Goal: Task Accomplishment & Management: Manage account settings

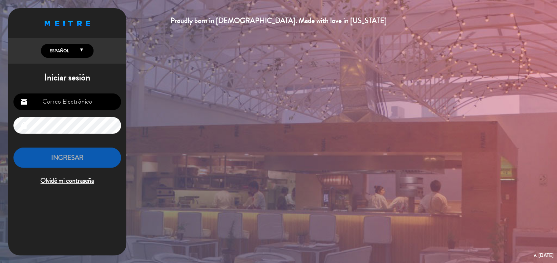
type input "[EMAIL_ADDRESS][DOMAIN_NAME]"
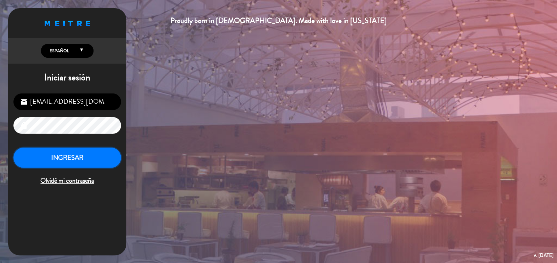
click at [89, 164] on button "INGRESAR" at bounding box center [67, 158] width 108 height 21
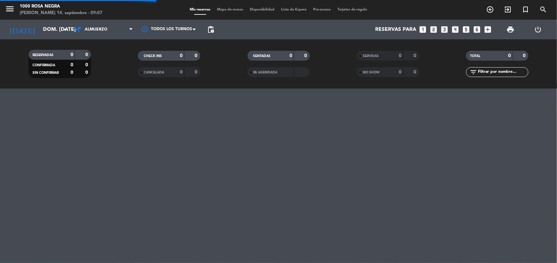
click at [238, 7] on div "Mis reservas Mapa de mesas Disponibilidad Lista de Espera Pre-acceso Tarjetas d…" at bounding box center [278, 10] width 184 height 6
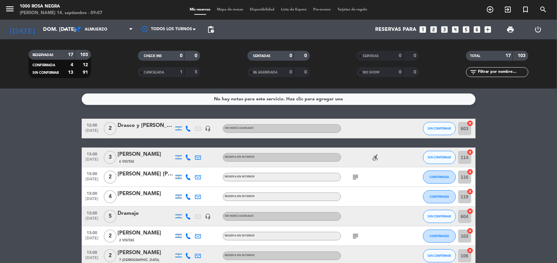
click at [478, 26] on icon "looks_6" at bounding box center [476, 29] width 9 height 9
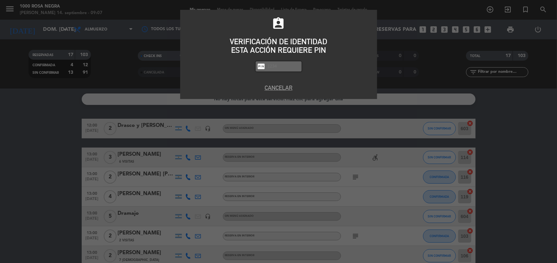
click at [274, 63] on input "text" at bounding box center [283, 67] width 33 height 8
type input "2492"
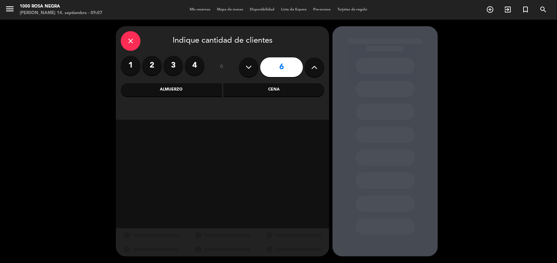
click at [198, 88] on div "Almuerzo" at bounding box center [171, 89] width 101 height 13
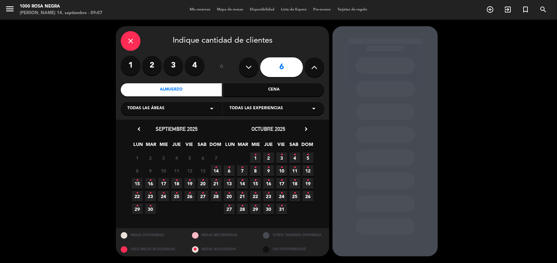
click at [219, 168] on span "14 •" at bounding box center [216, 170] width 11 height 11
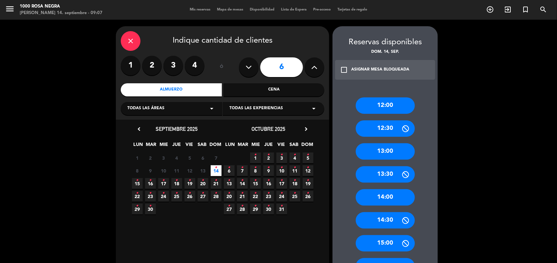
click at [398, 144] on div "13:00" at bounding box center [385, 151] width 59 height 16
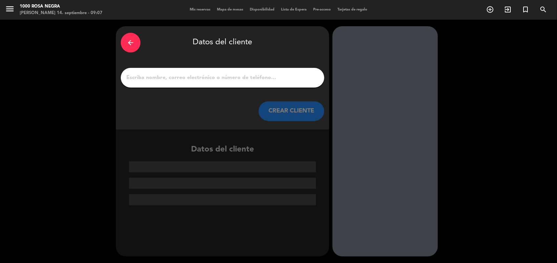
click at [225, 76] on input "1" at bounding box center [223, 77] width 194 height 9
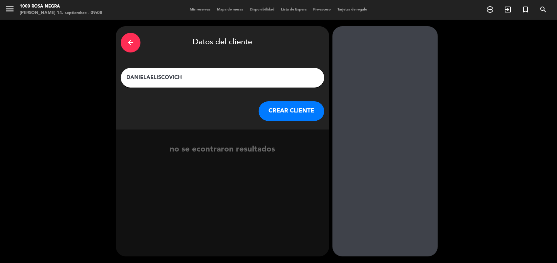
click at [150, 76] on input "DANIELAELISCOVICH" at bounding box center [223, 77] width 194 height 9
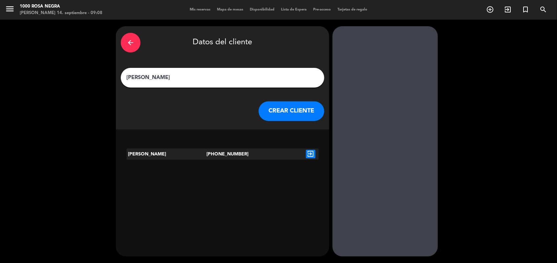
type input "[PERSON_NAME]"
click at [271, 114] on button "CREAR CLIENTE" at bounding box center [291, 111] width 66 height 20
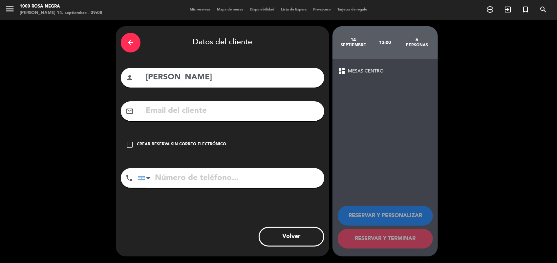
click at [192, 140] on div "check_box_outline_blank Crear reserva sin correo electrónico" at bounding box center [222, 145] width 203 height 20
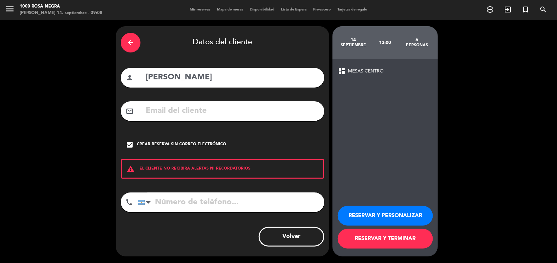
click at [189, 202] on input "tel" at bounding box center [231, 203] width 186 height 20
type input "1166822323"
click at [406, 215] on button "RESERVAR Y PERSONALIZAR" at bounding box center [385, 216] width 95 height 20
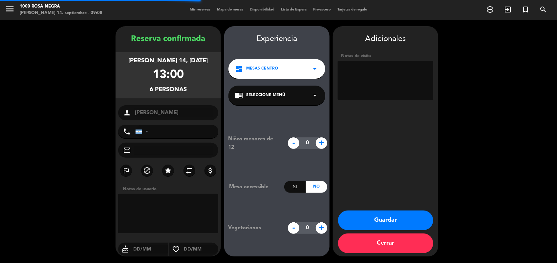
type input "[PHONE_NUMBER]"
click at [405, 224] on button "Guardar" at bounding box center [385, 221] width 95 height 20
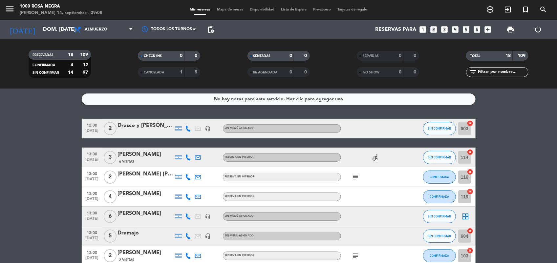
click at [232, 10] on span "Mapa de mesas" at bounding box center [230, 10] width 33 height 4
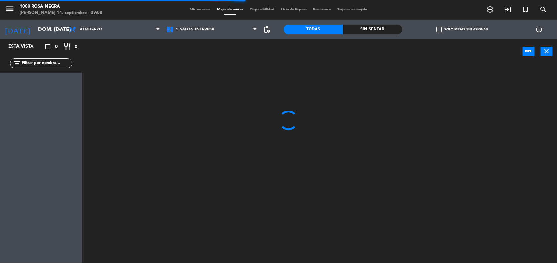
click at [438, 30] on span "check_box_outline_blank" at bounding box center [439, 30] width 6 height 6
click at [462, 30] on input "check_box_outline_blank Solo mesas sin asignar" at bounding box center [462, 30] width 0 height 0
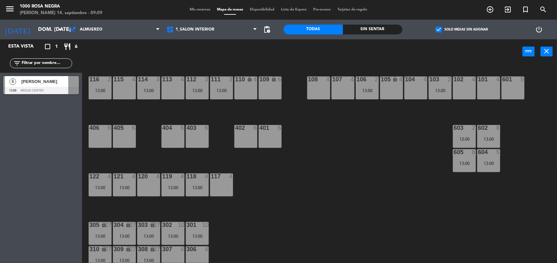
drag, startPoint x: 438, startPoint y: 30, endPoint x: 433, endPoint y: 99, distance: 69.1
click at [433, 99] on ng-component "menu 1000 [PERSON_NAME] Negra [PERSON_NAME] 14. septiembre - 09:09 Mis reservas…" at bounding box center [278, 132] width 557 height 264
click at [376, 158] on div "116 2 13:00 115 4 114 3 13:00 113 4 112 3 13:00 111 3 13:00 110 lock 4 109 lock…" at bounding box center [322, 164] width 469 height 199
click at [440, 31] on span "check_box" at bounding box center [439, 30] width 6 height 6
click at [462, 30] on input "check_box Solo mesas sin asignar" at bounding box center [462, 30] width 0 height 0
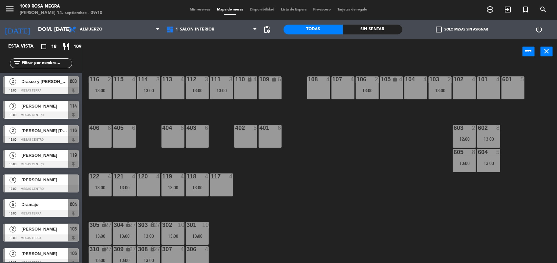
click at [205, 9] on span "Mis reservas" at bounding box center [199, 10] width 27 height 4
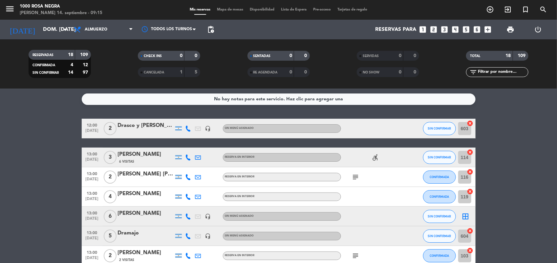
click at [238, 10] on span "Mapa de mesas" at bounding box center [230, 10] width 33 height 4
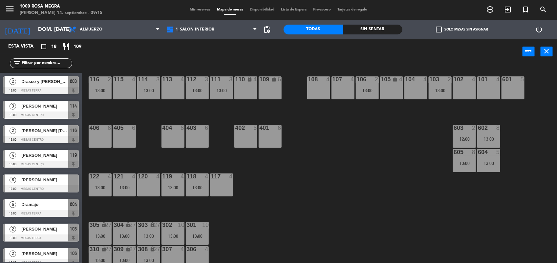
click at [439, 32] on span "check_box_outline_blank" at bounding box center [439, 30] width 6 height 6
click at [462, 30] on input "check_box_outline_blank Solo mesas sin asignar" at bounding box center [462, 30] width 0 height 0
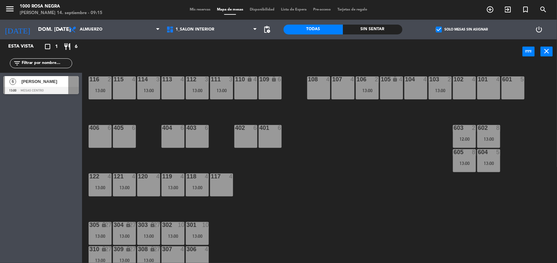
click at [288, 244] on div "116 2 13:00 115 4 114 3 13:00 113 4 112 3 13:00 111 3 13:00 110 lock 4 109 lock…" at bounding box center [322, 164] width 469 height 199
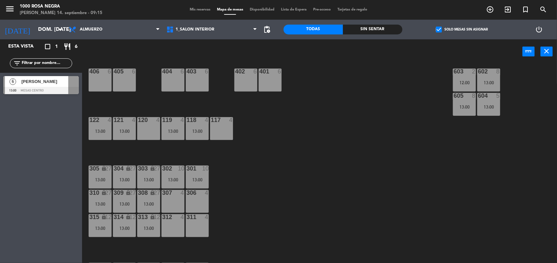
scroll to position [66, 0]
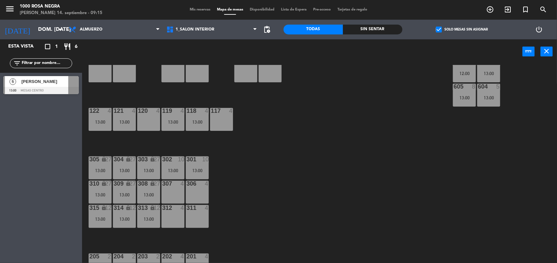
drag, startPoint x: 288, startPoint y: 244, endPoint x: 292, endPoint y: 194, distance: 50.3
click at [292, 194] on div "116 2 13:00 115 4 114 3 13:00 113 4 112 3 13:00 111 3 13:00 110 lock 4 109 lock…" at bounding box center [322, 164] width 469 height 199
click at [214, 187] on div "116 2 13:00 115 4 114 3 13:00 113 4 112 3 13:00 111 3 13:00 110 lock 4 109 lock…" at bounding box center [322, 164] width 469 height 199
click at [51, 90] on div at bounding box center [40, 90] width 75 height 7
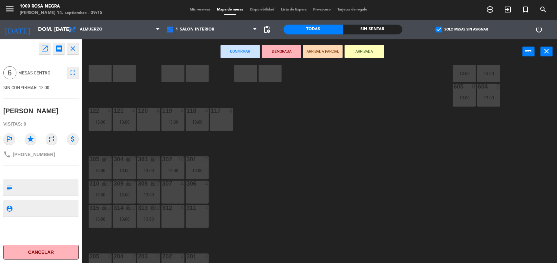
click at [117, 90] on div "116 2 13:00 115 4 114 3 13:00 113 4 112 3 13:00 111 3 13:00 110 lock 4 109 lock…" at bounding box center [322, 164] width 469 height 199
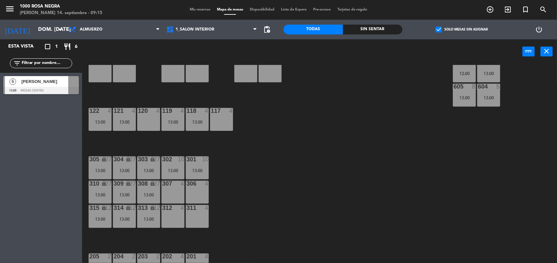
click at [486, 102] on div "604 5 13:00" at bounding box center [488, 95] width 23 height 23
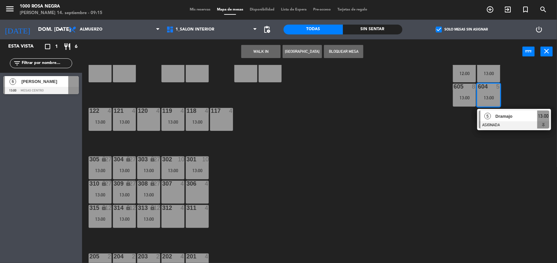
click at [495, 117] on span "Dramajo" at bounding box center [516, 116] width 42 height 7
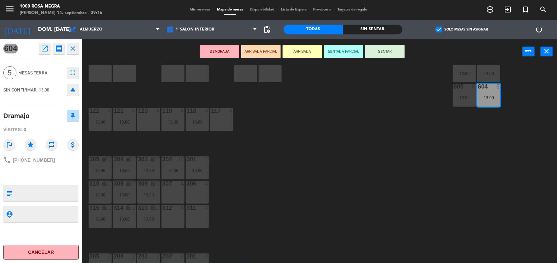
click at [400, 133] on div "116 2 13:00 115 4 114 3 13:00 113 4 112 3 13:00 111 3 13:00 110 lock 4 109 lock…" at bounding box center [322, 164] width 469 height 199
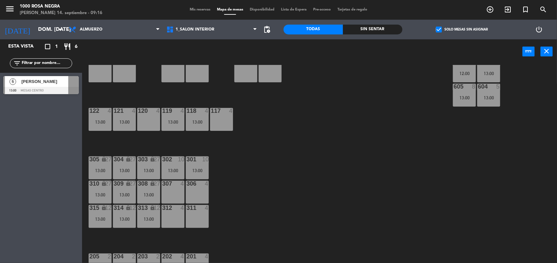
click at [307, 110] on div "116 2 13:00 115 4 114 3 13:00 113 4 112 3 13:00 111 3 13:00 110 lock 4 109 lock…" at bounding box center [322, 164] width 469 height 199
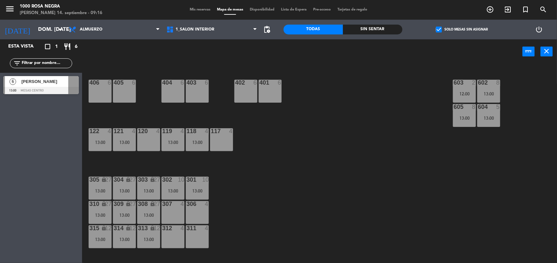
scroll to position [16, 0]
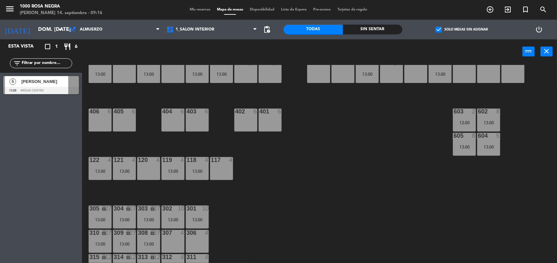
click at [464, 115] on div "603 2 12:00" at bounding box center [464, 120] width 23 height 23
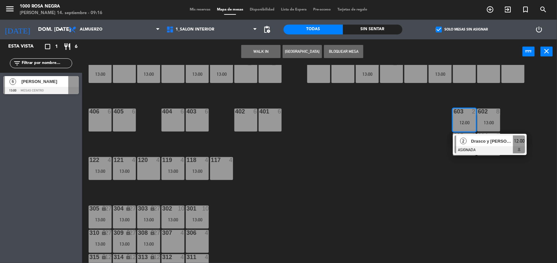
click at [473, 141] on span "Drasco y [PERSON_NAME]" at bounding box center [492, 141] width 42 height 7
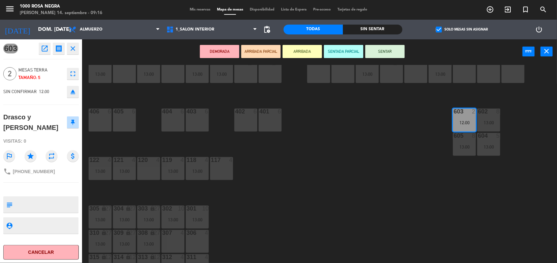
click at [382, 151] on div "116 2 13:00 115 4 114 3 13:00 113 4 112 3 13:00 111 3 13:00 110 lock 4 109 lock…" at bounding box center [322, 164] width 469 height 199
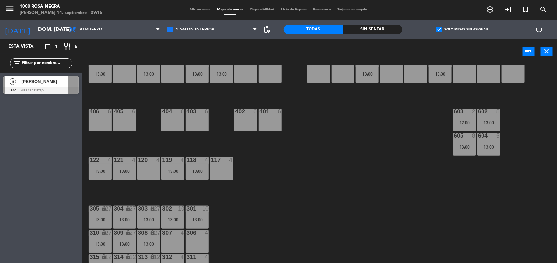
click at [396, 166] on div "116 2 13:00 115 4 114 3 13:00 113 4 112 3 13:00 111 3 13:00 110 lock 4 109 lock…" at bounding box center [322, 164] width 469 height 199
click at [330, 155] on div "116 2 13:00 115 4 114 3 13:00 113 4 112 3 13:00 111 3 13:00 110 lock 4 109 lock…" at bounding box center [322, 164] width 469 height 199
click at [464, 116] on div "603 2 12:00" at bounding box center [464, 120] width 23 height 23
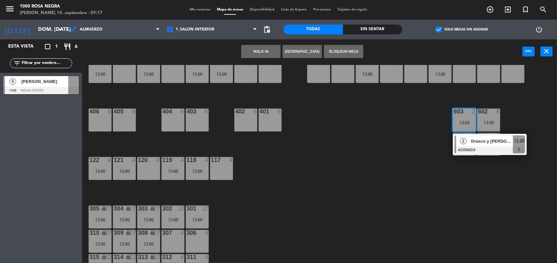
click at [464, 116] on div "603 2 12:00" at bounding box center [464, 120] width 23 height 23
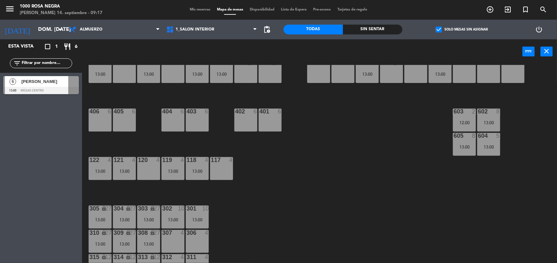
click at [498, 145] on div "13:00" at bounding box center [488, 147] width 23 height 5
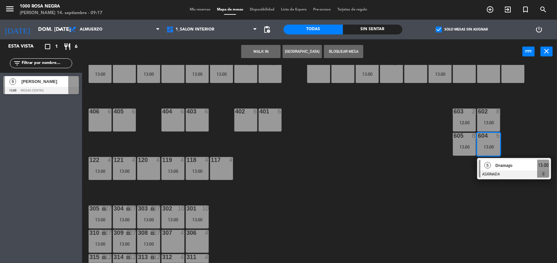
click at [218, 174] on div "117 4" at bounding box center [221, 168] width 23 height 23
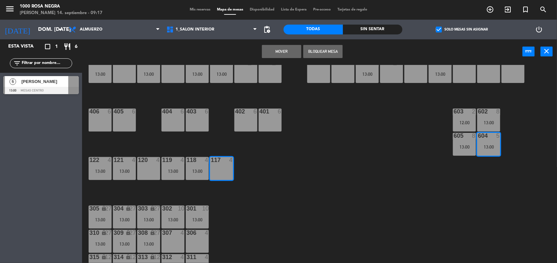
click at [284, 53] on button "Mover" at bounding box center [281, 51] width 39 height 13
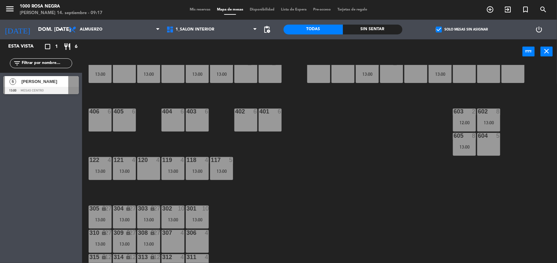
click at [76, 87] on div at bounding box center [40, 90] width 75 height 7
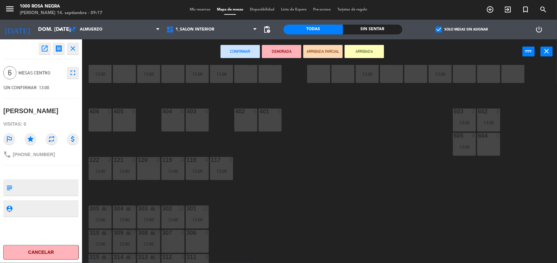
click at [483, 152] on div "604 5" at bounding box center [488, 144] width 23 height 23
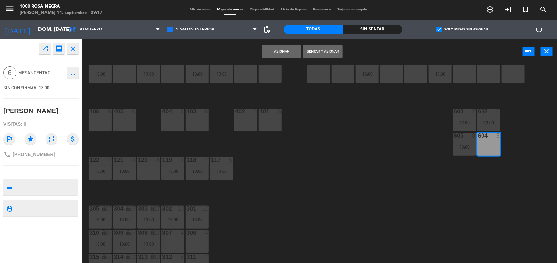
click at [293, 49] on button "Asignar" at bounding box center [281, 51] width 39 height 13
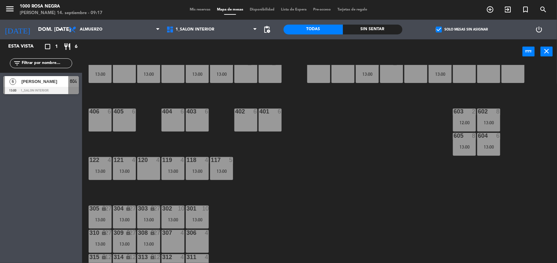
click at [333, 200] on div "116 2 13:00 115 4 114 3 13:00 113 4 112 3 13:00 111 3 13:00 110 lock 4 109 lock…" at bounding box center [322, 164] width 469 height 199
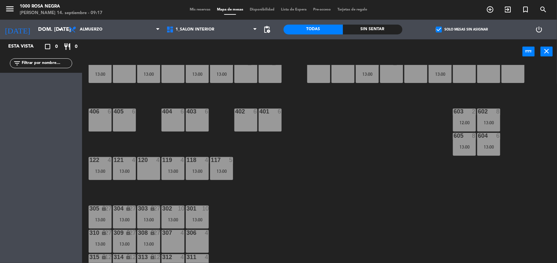
click at [441, 31] on span "check_box" at bounding box center [439, 30] width 6 height 6
click at [462, 30] on input "check_box Solo mesas sin asignar" at bounding box center [462, 30] width 0 height 0
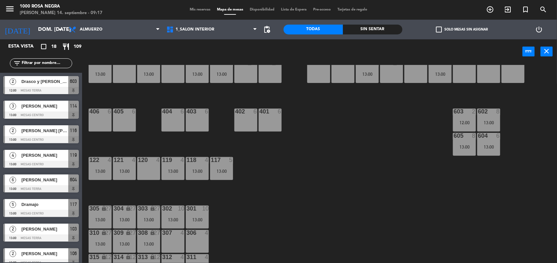
click at [378, 114] on div "116 2 13:00 115 4 114 3 13:00 113 4 112 3 13:00 111 3 13:00 110 lock 4 109 lock…" at bounding box center [322, 164] width 469 height 199
click at [154, 214] on div "303 lock 27 13:00" at bounding box center [148, 217] width 23 height 23
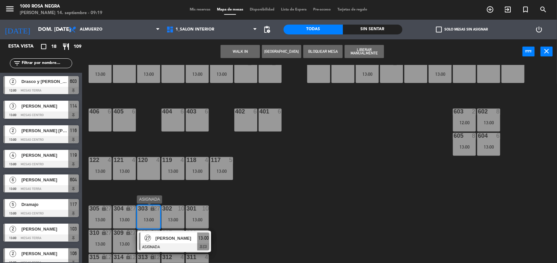
click at [175, 246] on div at bounding box center [174, 246] width 71 height 7
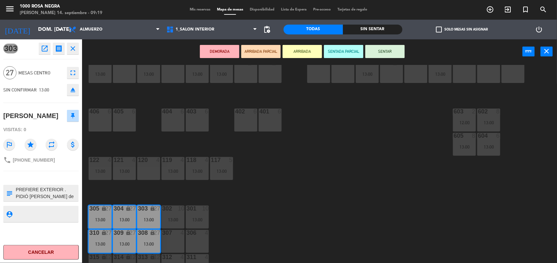
click at [198, 10] on span "Mis reservas" at bounding box center [199, 10] width 27 height 4
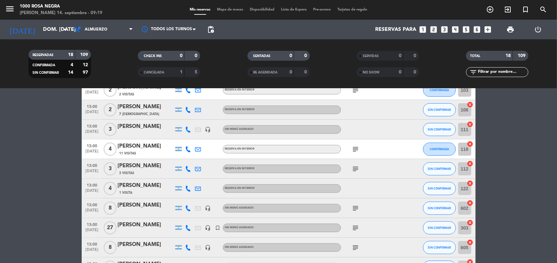
scroll to position [180, 0]
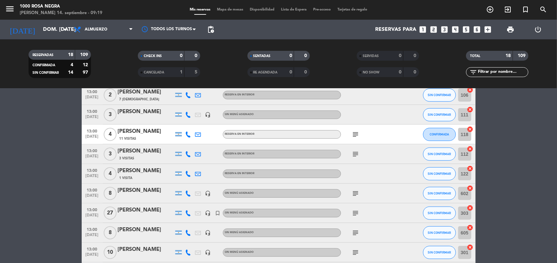
click at [146, 214] on div "[PERSON_NAME]" at bounding box center [146, 210] width 56 height 9
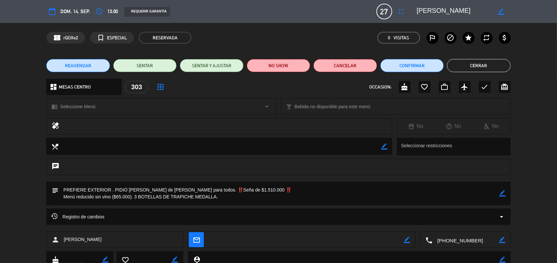
click at [462, 67] on button "Cerrar" at bounding box center [478, 65] width 63 height 13
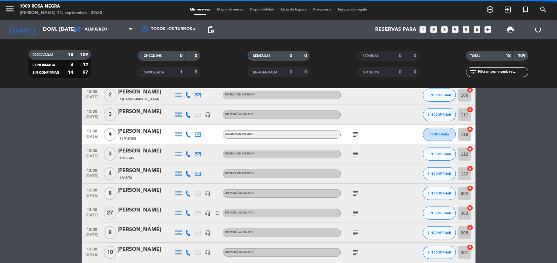
click at [15, 202] on bookings-row "12:00 [DATE] 2 Drasco y [PERSON_NAME] headset_mic Sin menú asignado SIN CONFIRM…" at bounding box center [278, 119] width 557 height 363
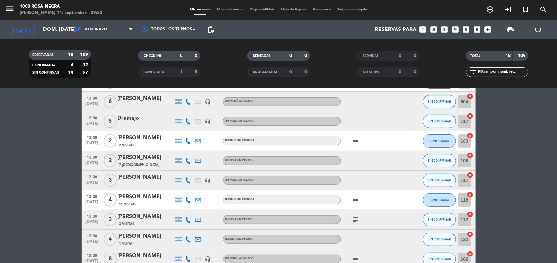
scroll to position [0, 0]
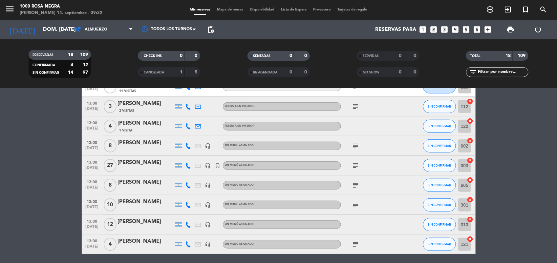
scroll to position [230, 0]
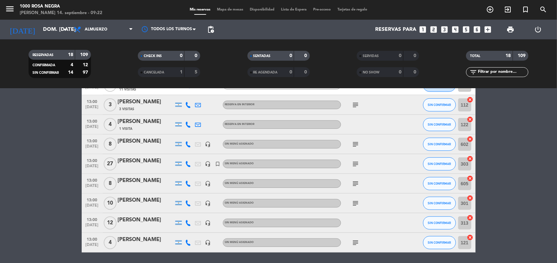
click at [154, 163] on div "[PERSON_NAME]" at bounding box center [146, 161] width 56 height 9
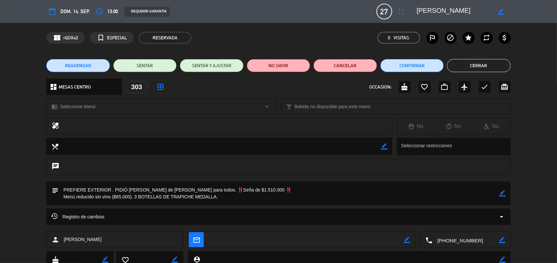
click at [502, 219] on icon "arrow_drop_down" at bounding box center [502, 217] width 8 height 8
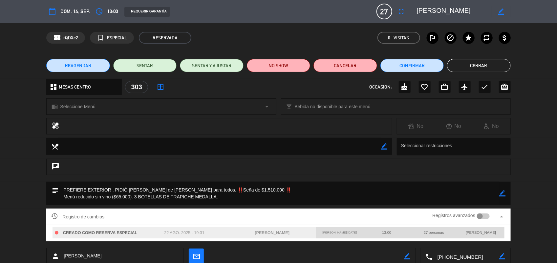
click at [534, 212] on div "Registro de cambios Registros avanzados arrow_drop_up CREADO COMO RESERVA ESPEC…" at bounding box center [278, 228] width 557 height 39
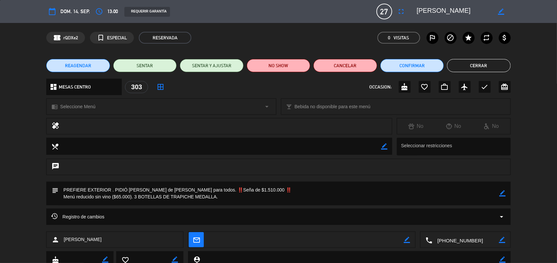
click at [532, 194] on div "subject border_color" at bounding box center [278, 195] width 557 height 27
click at [506, 61] on button "Cerrar" at bounding box center [478, 65] width 63 height 13
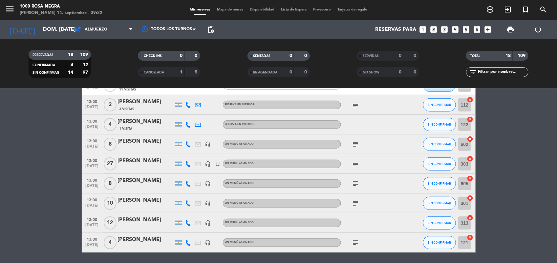
click at [493, 167] on bookings-row "12:00 [DATE] 2 Drasco y [PERSON_NAME] headset_mic Sin menú asignado SIN CONFIRM…" at bounding box center [278, 70] width 557 height 363
